Goal: Task Accomplishment & Management: Manage account settings

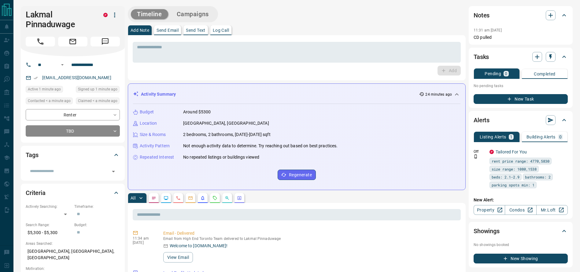
click at [348, 20] on div "Timeline Campaigns" at bounding box center [297, 14] width 338 height 16
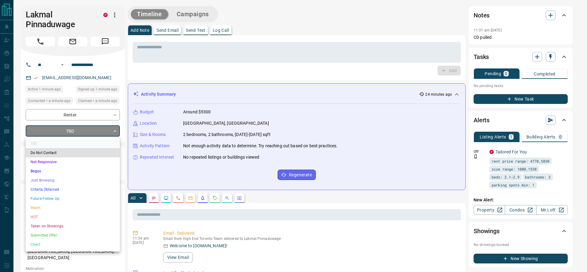
click at [69, 178] on li "Just Browsing" at bounding box center [73, 180] width 94 height 9
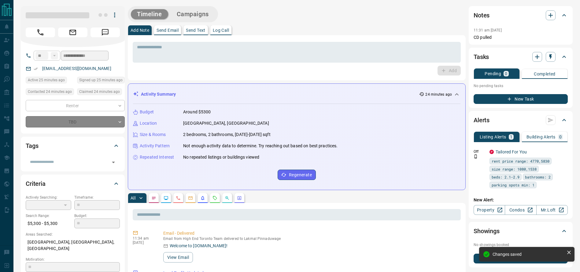
click at [37, 33] on div at bounding box center [73, 26] width 104 height 41
type input "*"
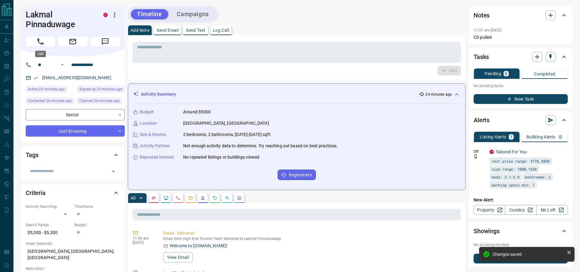
click at [37, 45] on icon "Call" at bounding box center [40, 42] width 8 height 8
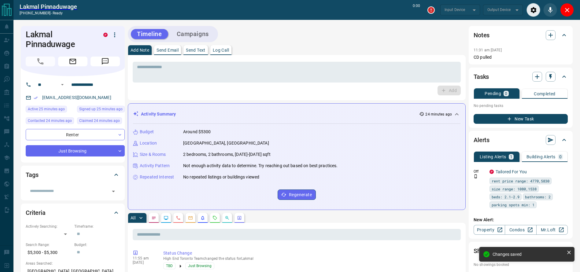
type input "*******"
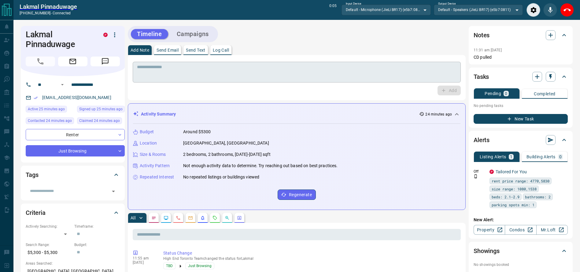
click at [404, 75] on textarea at bounding box center [296, 72] width 319 height 16
click at [569, 9] on icon "End Call" at bounding box center [566, 9] width 7 height 7
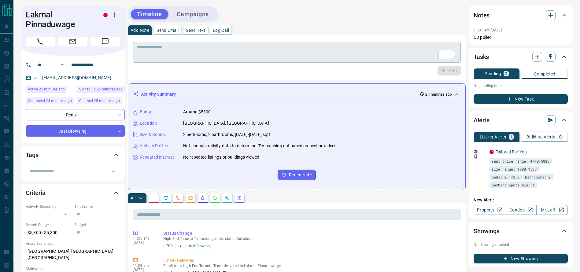
click at [382, 49] on textarea "To enrich screen reader interactions, please activate Accessibility in Grammarl…" at bounding box center [296, 53] width 319 height 16
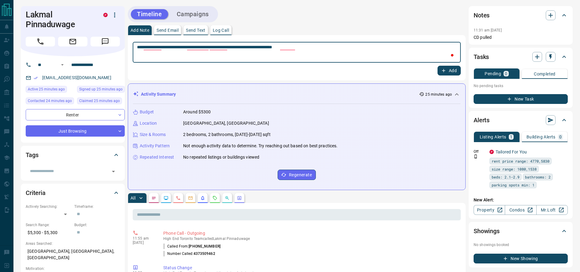
type textarea "**********"
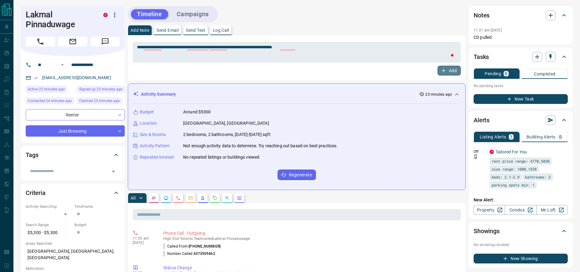
click at [442, 66] on button "Add" at bounding box center [448, 71] width 23 height 10
click at [211, 12] on button "Campaigns" at bounding box center [192, 14] width 44 height 10
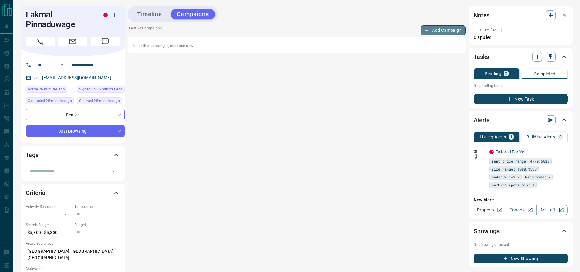
click at [433, 30] on button "Add Campaign" at bounding box center [442, 30] width 45 height 10
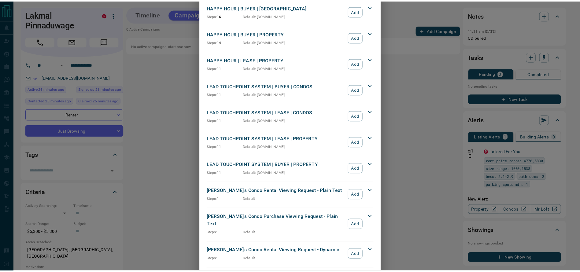
scroll to position [133, 0]
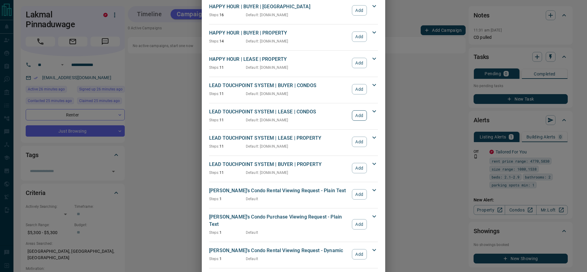
click at [352, 115] on button "Add" at bounding box center [359, 115] width 15 height 10
